Goal: Contribute content: Add original content to the website for others to see

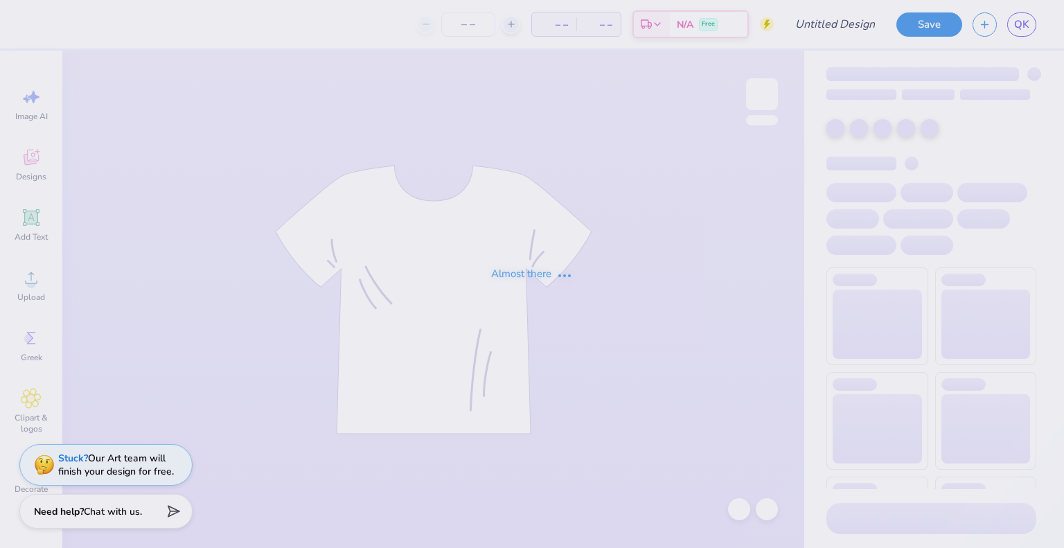
type input "air balloon hoodie"
type input "100"
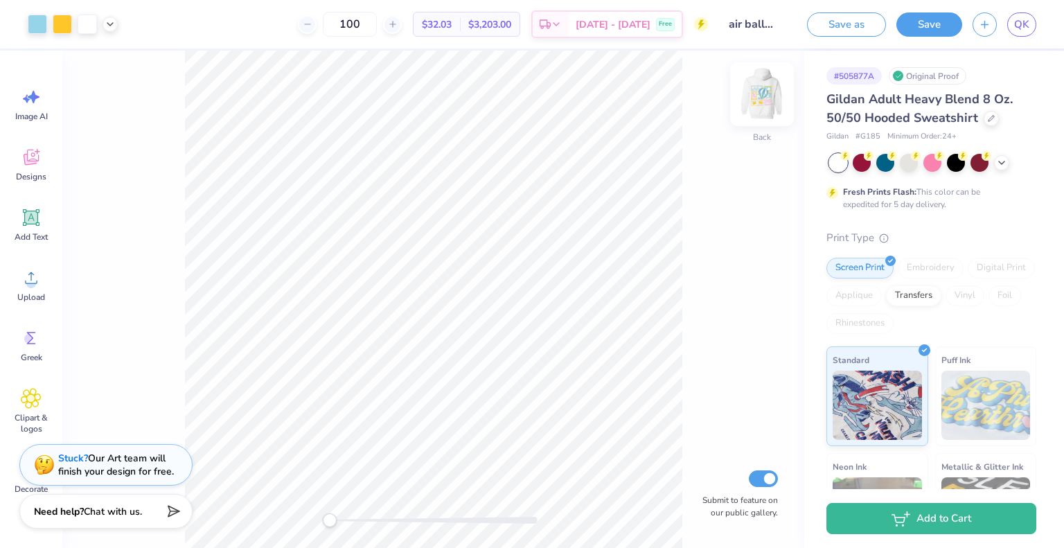
click at [762, 100] on img at bounding box center [762, 94] width 55 height 55
click at [1026, 26] on span "QK" at bounding box center [1021, 25] width 15 height 16
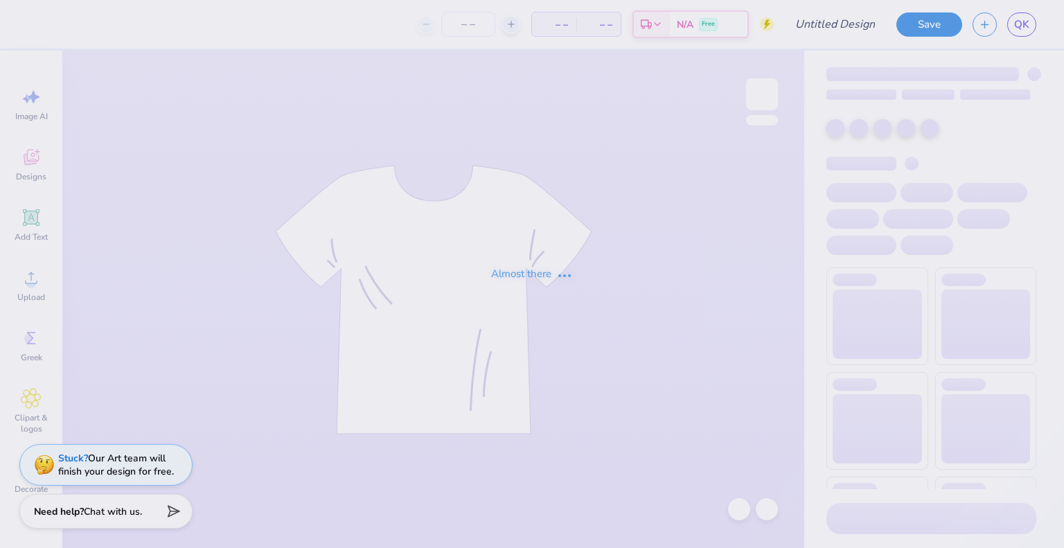
type input "shirt 6"
type input "30"
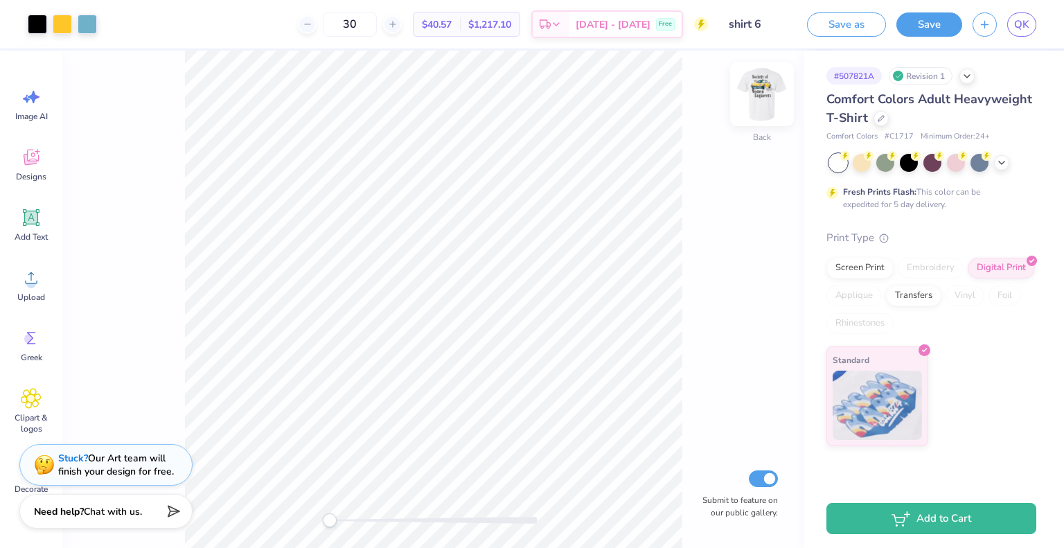
click at [773, 84] on img at bounding box center [762, 94] width 55 height 55
click at [753, 82] on img at bounding box center [762, 94] width 28 height 28
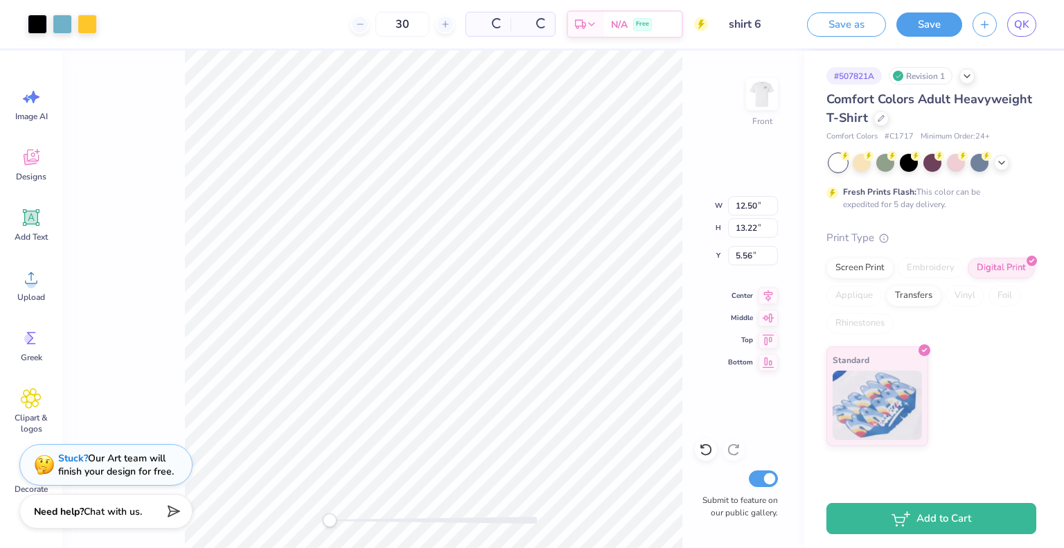
type input "5.56"
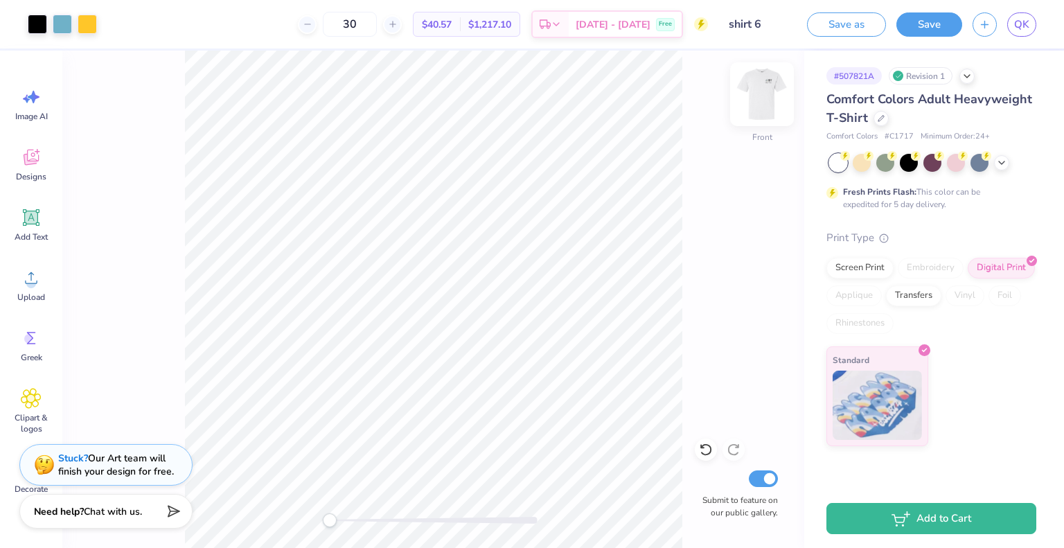
click at [757, 105] on img at bounding box center [762, 94] width 55 height 55
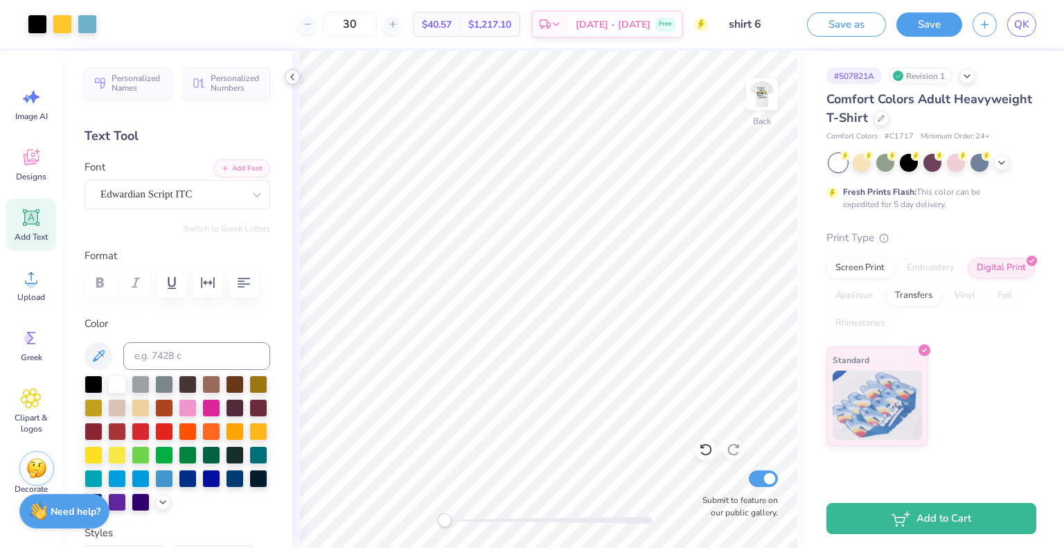
click at [287, 74] on icon at bounding box center [292, 76] width 11 height 11
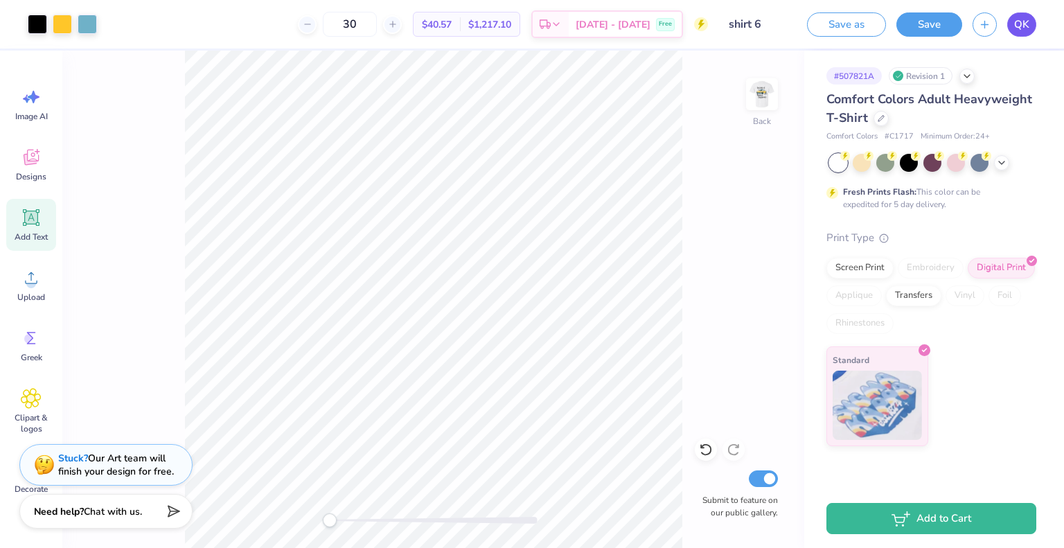
click at [1023, 25] on span "QK" at bounding box center [1021, 25] width 15 height 16
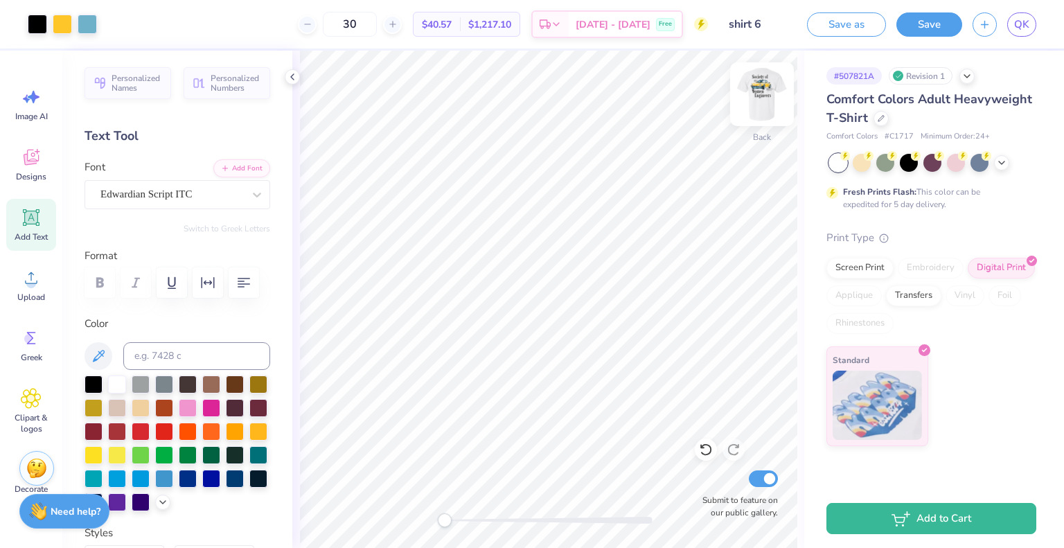
click at [765, 96] on img at bounding box center [762, 94] width 55 height 55
type input "6.83"
click at [937, 30] on button "Save" at bounding box center [930, 22] width 66 height 24
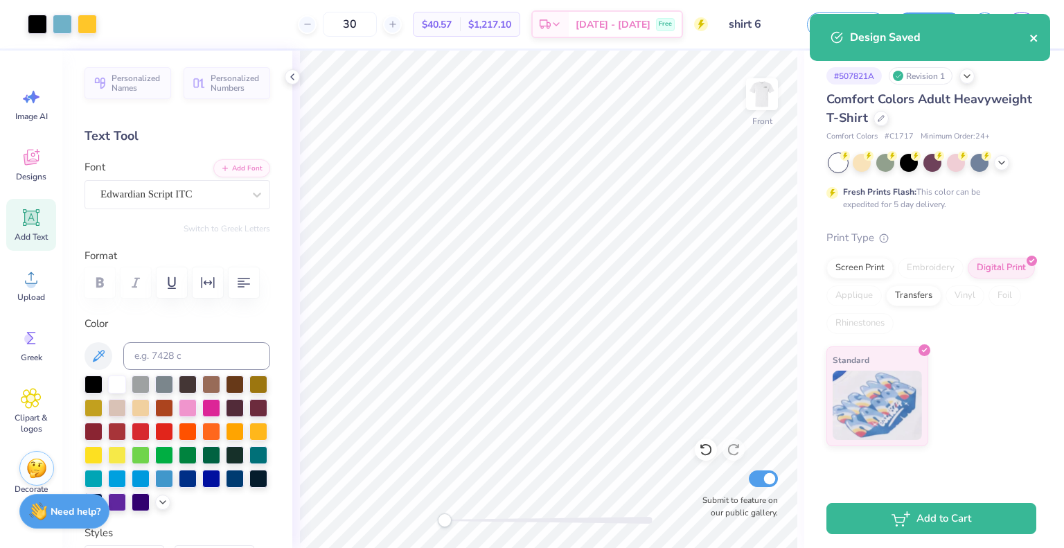
click at [1034, 33] on icon "close" at bounding box center [1035, 38] width 10 height 11
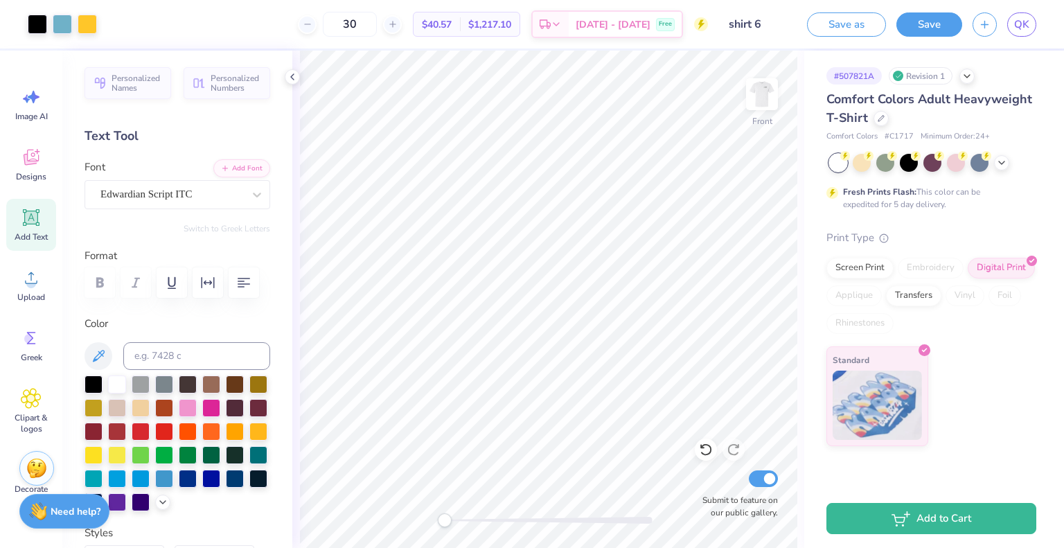
click at [1026, 30] on div "Design Saved" at bounding box center [930, 42] width 246 height 63
click at [1019, 27] on span "QK" at bounding box center [1021, 25] width 15 height 16
